Goal: Find specific page/section: Find specific page/section

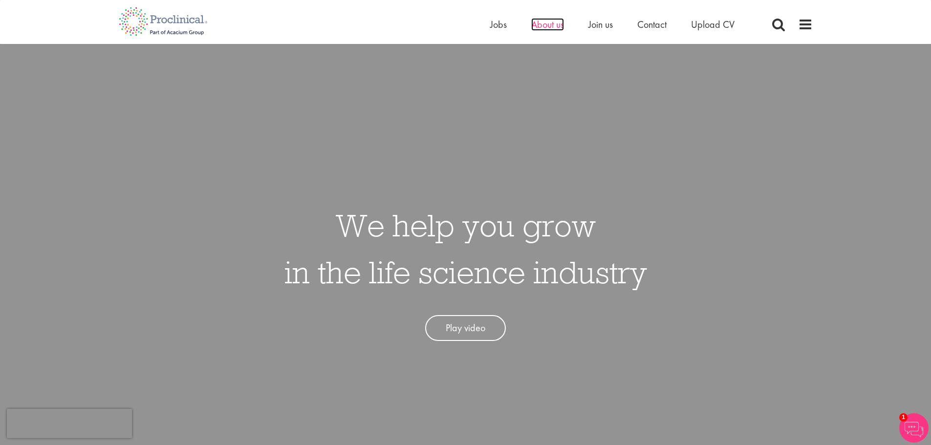
click at [547, 20] on span "About us" at bounding box center [547, 24] width 33 height 13
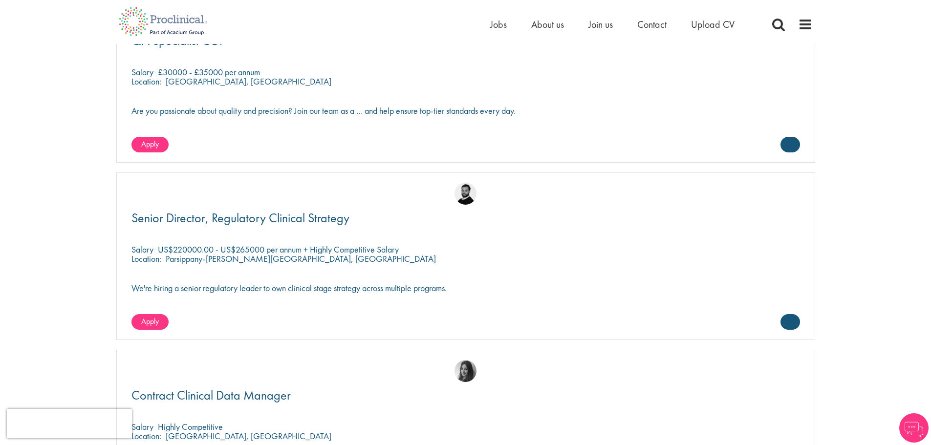
scroll to position [1437, 0]
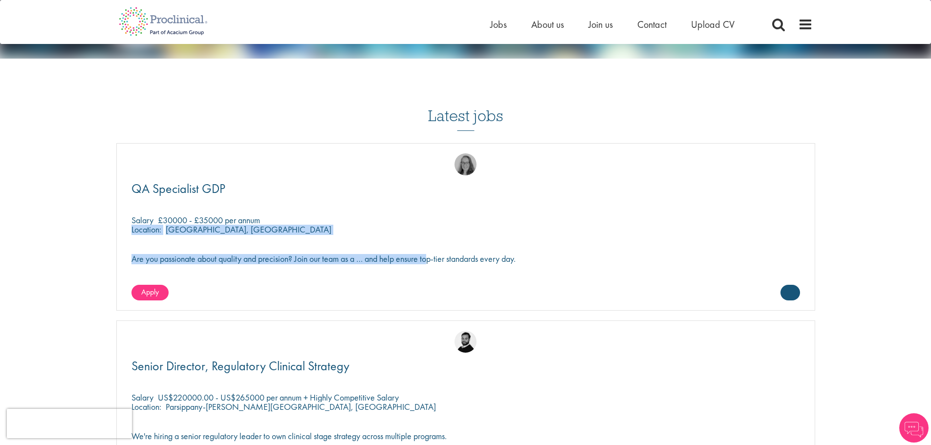
drag, startPoint x: 0, startPoint y: 0, endPoint x: 357, endPoint y: 282, distance: 455.0
click at [357, 282] on div "QA Specialist GDP [GEOGRAPHIC_DATA] £30000 - £35000 per annum Location: [GEOGRA…" at bounding box center [465, 227] width 699 height 168
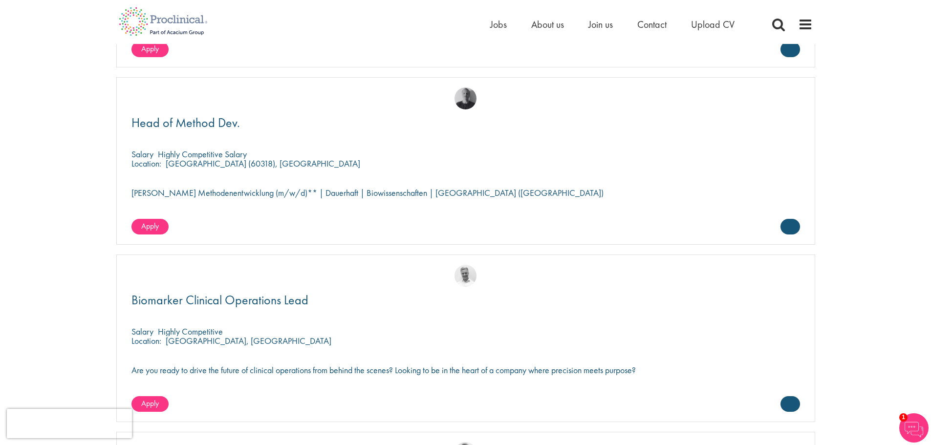
scroll to position [2268, 0]
